Goal: Task Accomplishment & Management: Use online tool/utility

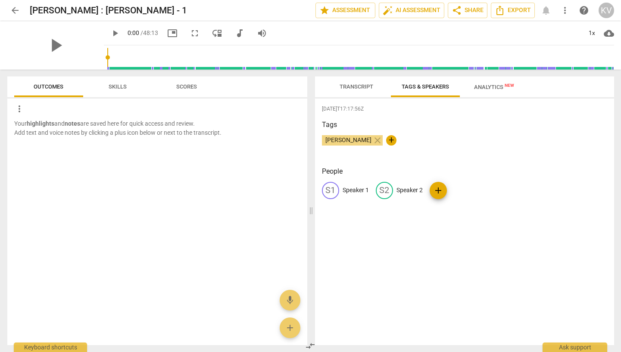
click at [361, 88] on span "Transcript" at bounding box center [357, 86] width 34 height 6
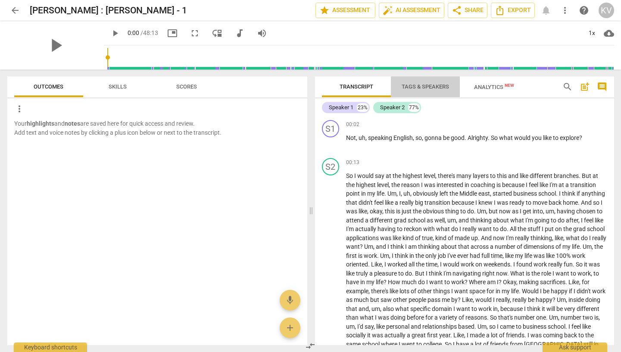
click at [405, 86] on span "Tags & Speakers" at bounding box center [425, 86] width 47 height 6
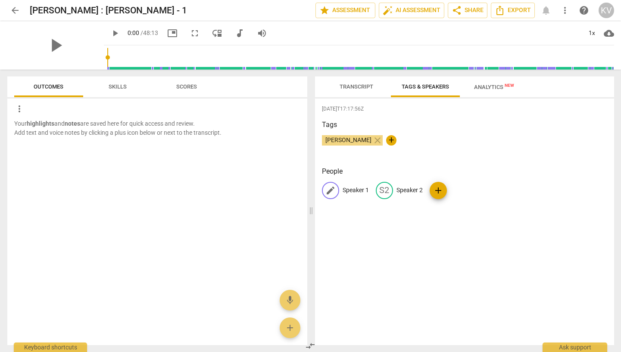
click at [352, 191] on p "Speaker 1" at bounding box center [356, 189] width 26 height 9
click at [352, 191] on input "Speaker 1" at bounding box center [377, 190] width 69 height 14
type input "Kent"
click at [461, 190] on p "Speaker 2" at bounding box center [466, 189] width 26 height 9
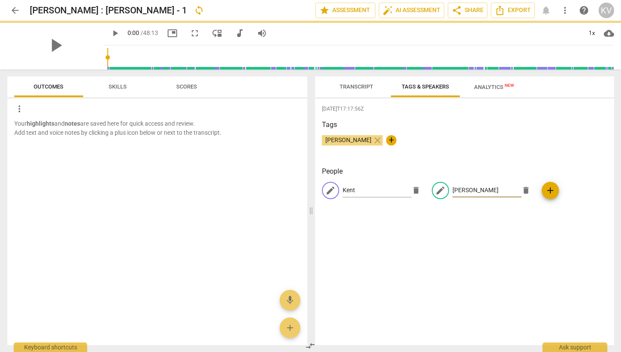
type input "[PERSON_NAME]"
click at [504, 285] on div "[DATE]T17:17:56Z Tags [PERSON_NAME] close + People edit Kent delete edit [PERSO…" at bounding box center [464, 221] width 299 height 246
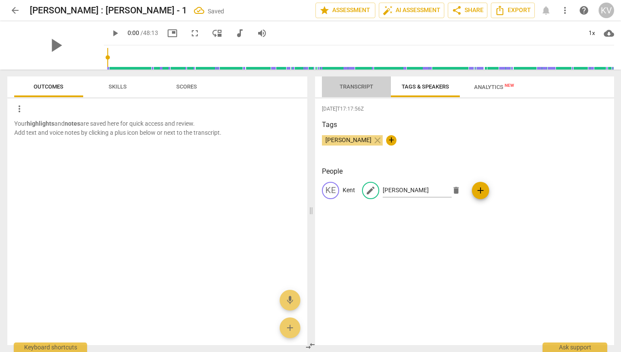
click at [362, 78] on button "Transcript" at bounding box center [356, 86] width 69 height 21
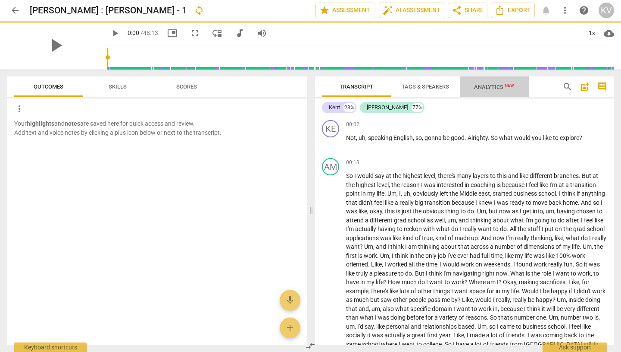
click at [497, 93] on button "Analytics New" at bounding box center [494, 86] width 69 height 21
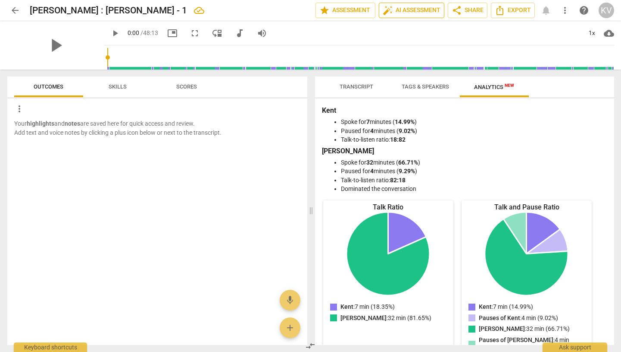
click at [406, 7] on span "auto_fix_high AI Assessment" at bounding box center [412, 10] width 58 height 10
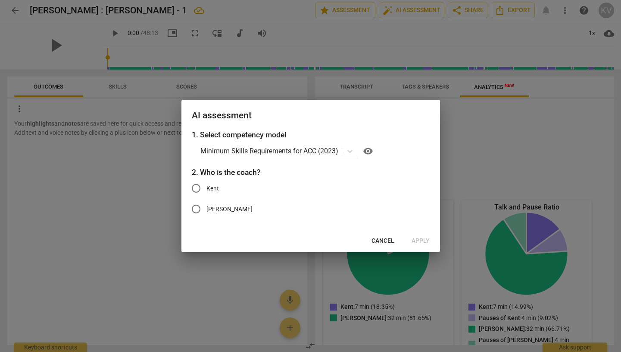
click at [197, 189] on input "Kent" at bounding box center [196, 188] width 21 height 21
radio input "true"
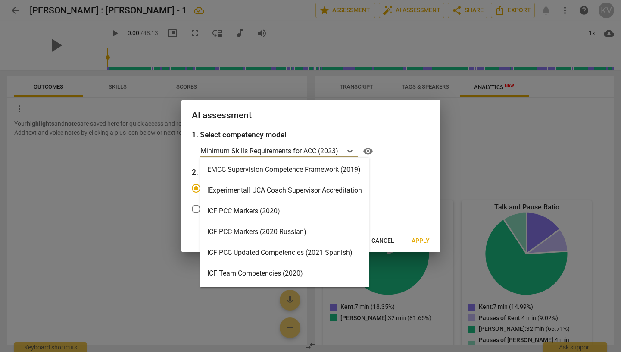
click at [334, 148] on p "Minimum Skills Requirements for ACC (2023)" at bounding box center [270, 151] width 138 height 10
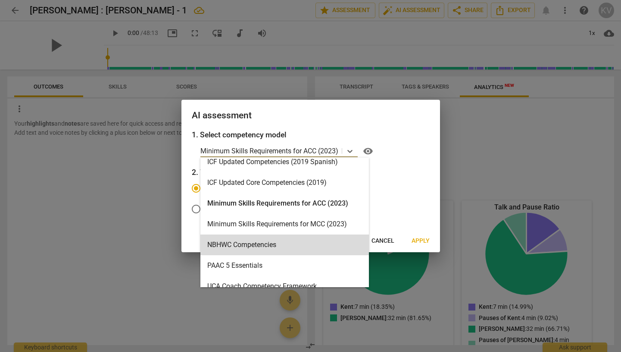
scroll to position [147, 0]
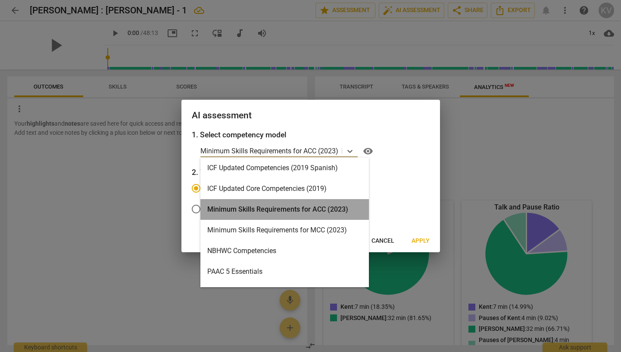
click at [324, 205] on div "Minimum Skills Requirements for ACC (2023)" at bounding box center [285, 209] width 169 height 21
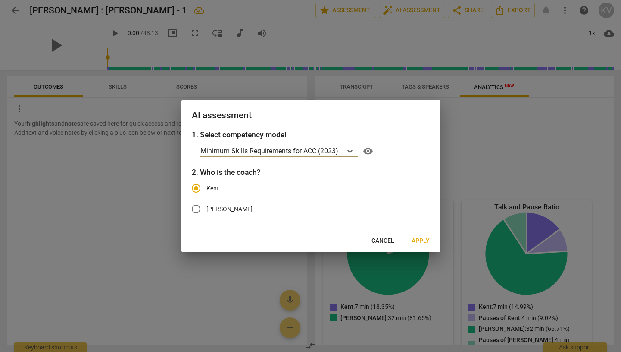
click at [417, 240] on span "Apply" at bounding box center [421, 240] width 18 height 9
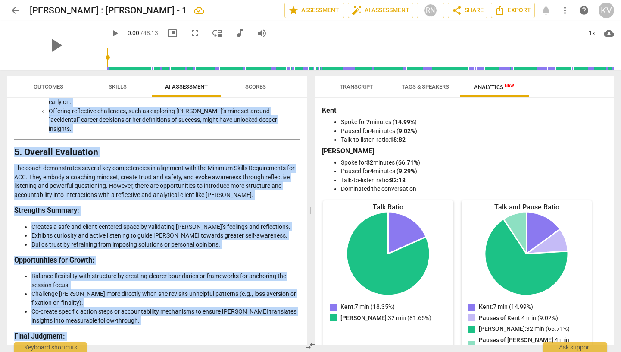
scroll to position [1121, 0]
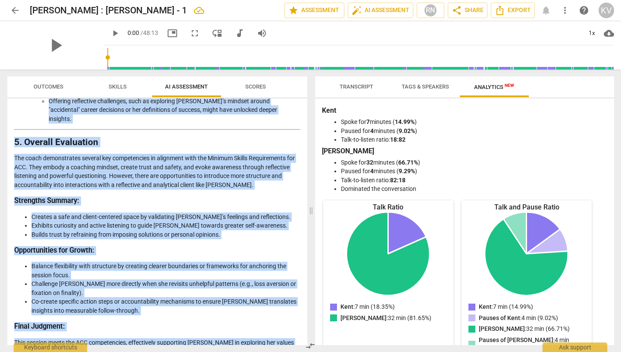
drag, startPoint x: 14, startPoint y: 107, endPoint x: 151, endPoint y: 349, distance: 278.1
click at [151, 349] on div "Outcomes Skills AI Assessment Scores Disclaimer: AI can make mistakes. Consult …" at bounding box center [155, 210] width 311 height 282
copy div "Disclaimer: AI can make mistakes. Consult a qualified mentor coach before actin…"
